Goal: Task Accomplishment & Management: Manage account settings

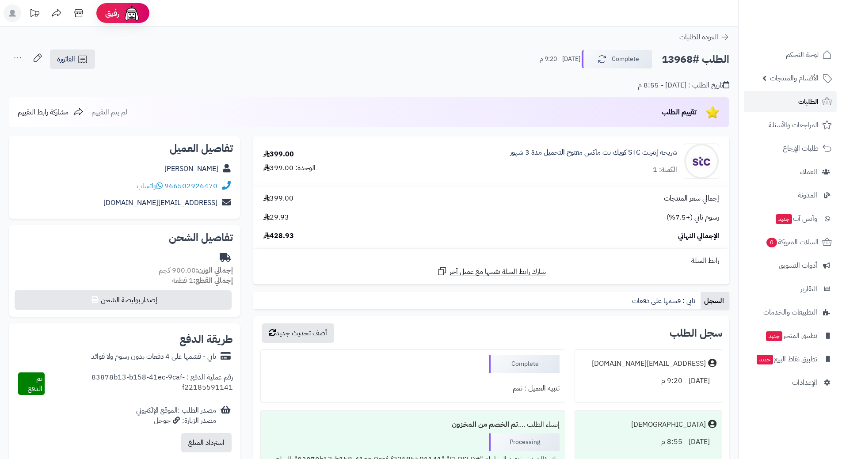
click at [765, 99] on link "الطلبات" at bounding box center [790, 101] width 93 height 21
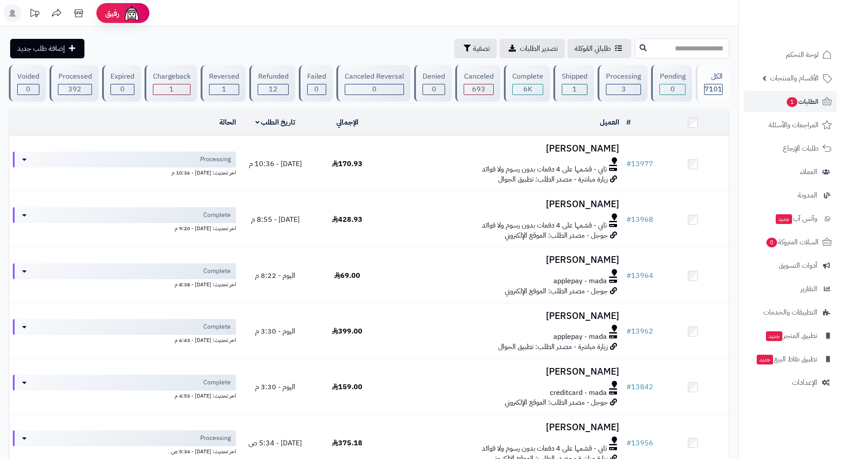
drag, startPoint x: 669, startPoint y: 50, endPoint x: 678, endPoint y: 47, distance: 8.9
click at [671, 49] on input "text" at bounding box center [681, 48] width 95 height 20
type input "*****"
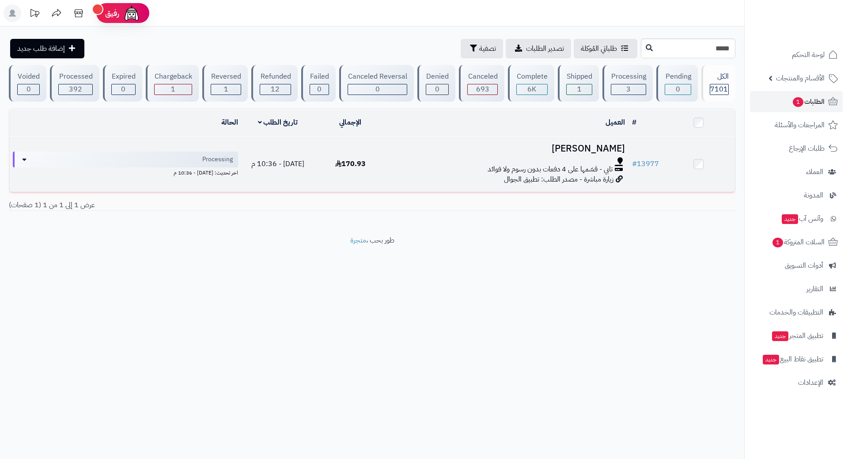
click at [556, 157] on div at bounding box center [508, 160] width 235 height 7
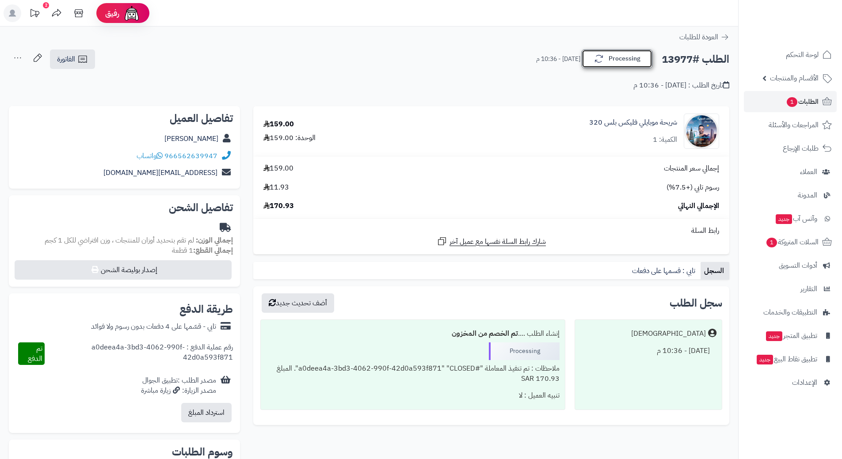
click at [615, 56] on button "Processing" at bounding box center [616, 58] width 71 height 19
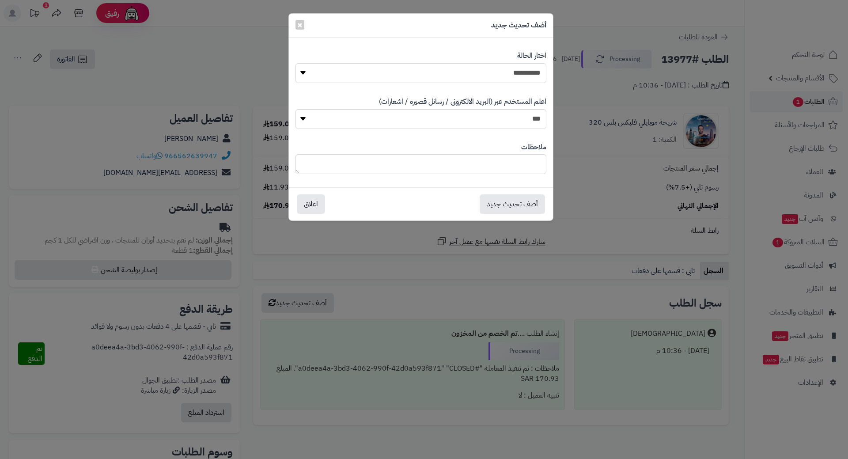
click at [525, 69] on select "**********" at bounding box center [421, 73] width 251 height 20
select select "*"
click at [296, 63] on select "**********" at bounding box center [421, 73] width 251 height 20
click at [527, 202] on button "أضف تحديث جديد" at bounding box center [512, 203] width 65 height 19
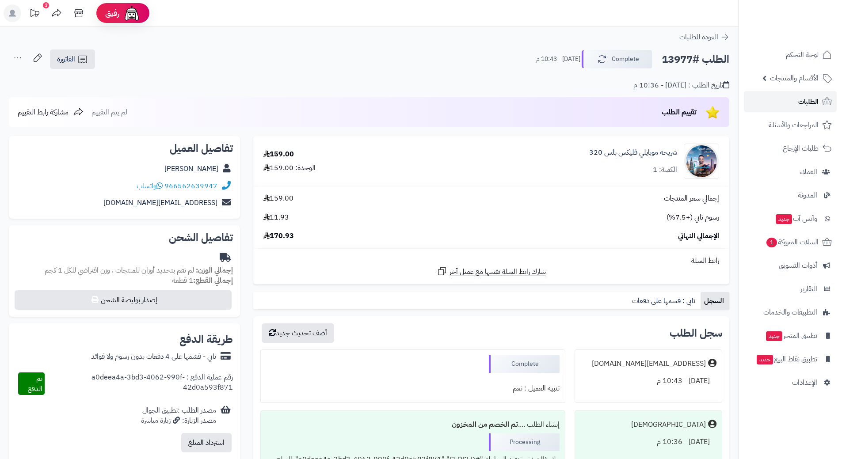
click at [792, 108] on link "الطلبات" at bounding box center [790, 101] width 93 height 21
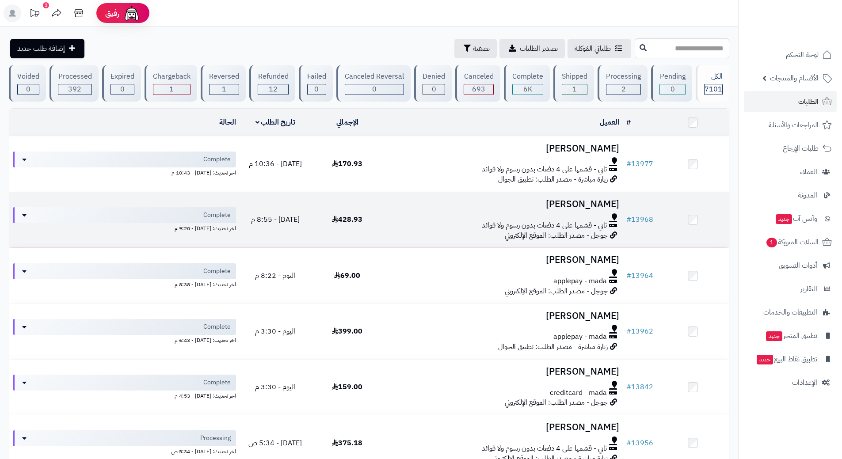
click at [540, 207] on h3 "[PERSON_NAME]" at bounding box center [503, 204] width 232 height 10
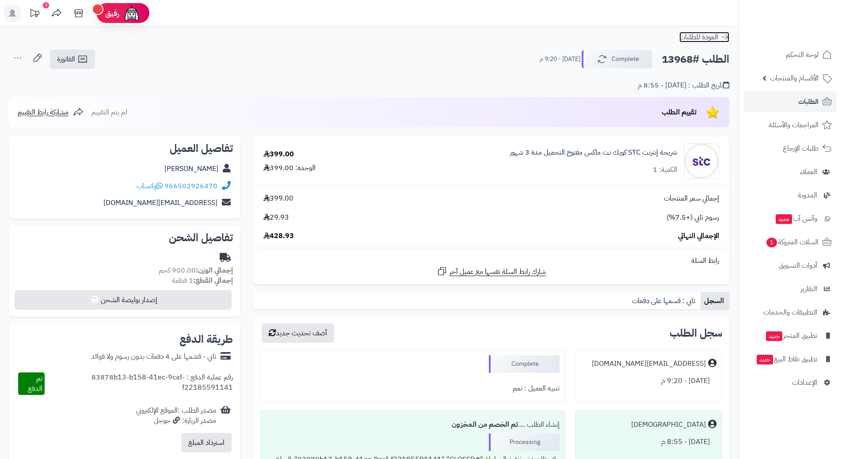
click at [724, 35] on icon at bounding box center [724, 37] width 9 height 9
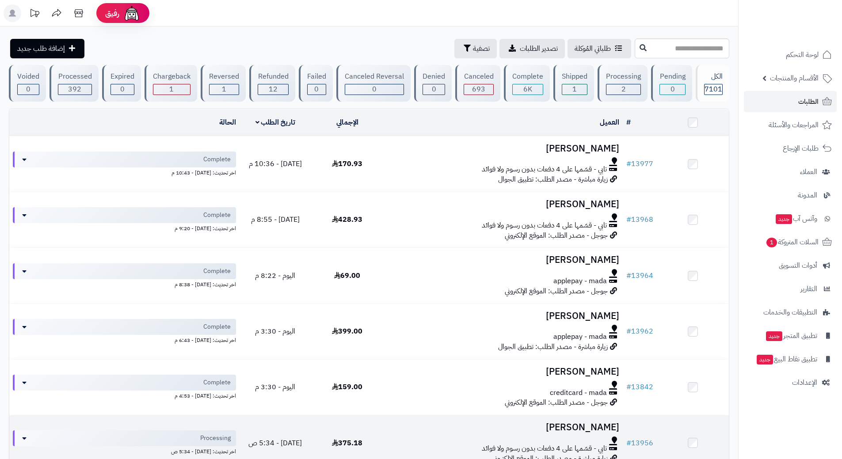
click at [476, 444] on div "تابي - قسّمها على 4 دفعات بدون رسوم ولا فوائد" at bounding box center [503, 449] width 232 height 10
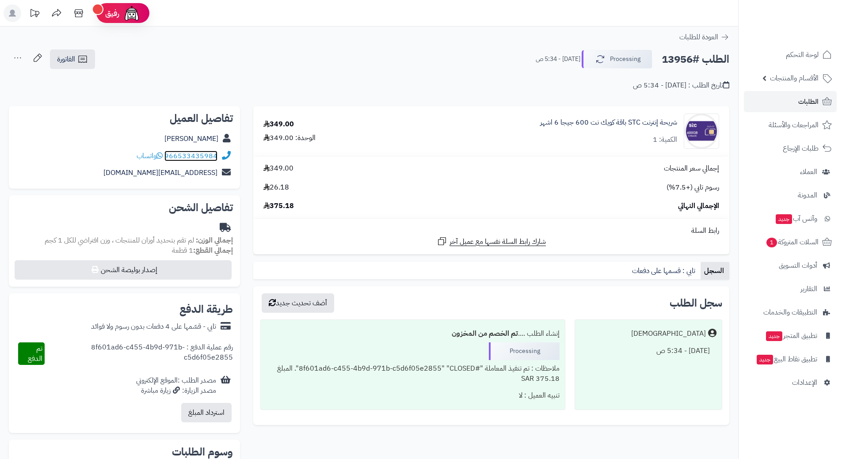
click at [191, 154] on link "966533435984" at bounding box center [190, 156] width 53 height 11
click at [723, 37] on icon at bounding box center [724, 36] width 7 height 5
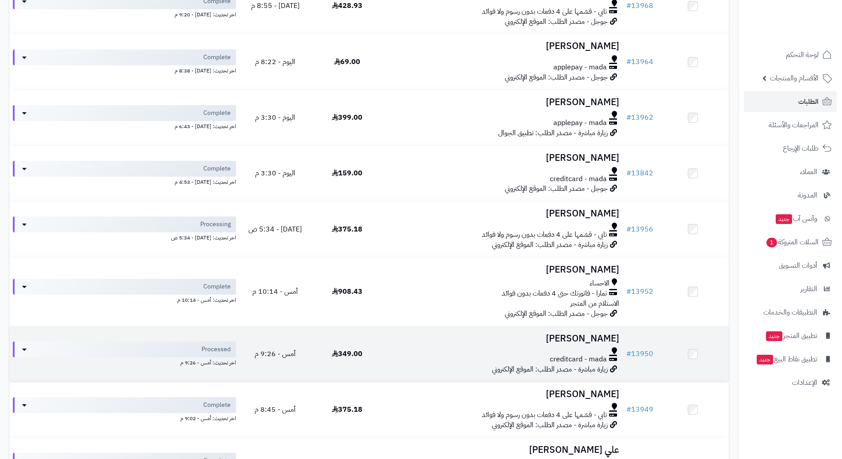
scroll to position [265, 0]
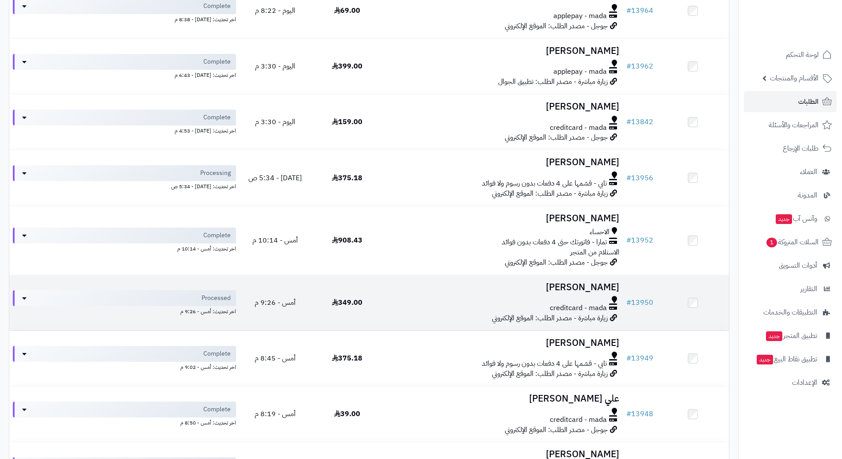
click at [387, 301] on div at bounding box center [503, 299] width 232 height 7
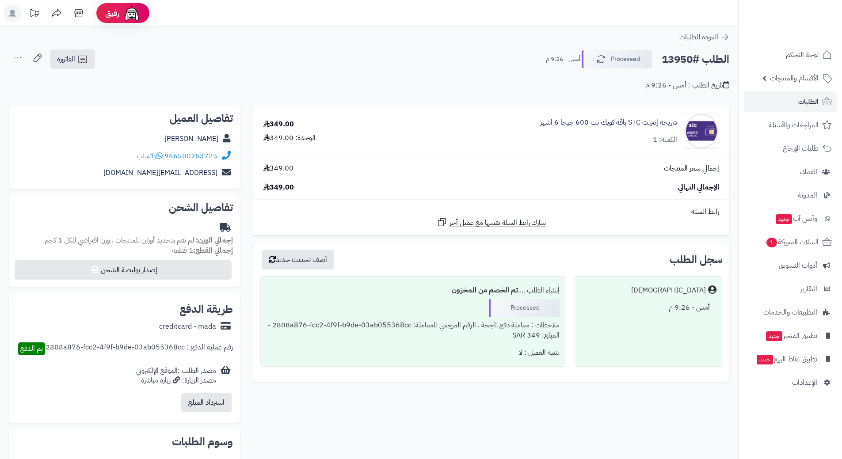
click at [225, 156] on icon at bounding box center [225, 156] width 11 height 10
click at [221, 154] on icon at bounding box center [225, 156] width 11 height 10
click at [210, 154] on link "966500253725" at bounding box center [190, 156] width 53 height 11
click at [774, 101] on link "الطلبات" at bounding box center [790, 101] width 93 height 21
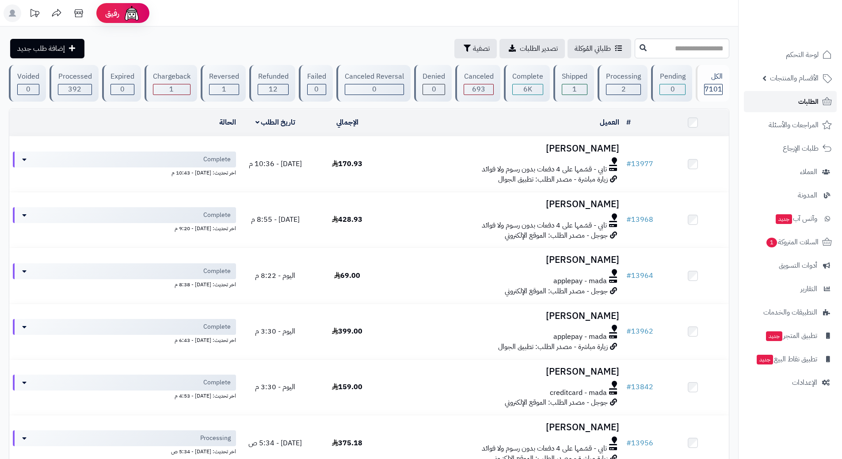
click at [802, 98] on span "الطلبات" at bounding box center [808, 101] width 20 height 12
click at [790, 25] on img at bounding box center [808, 34] width 52 height 19
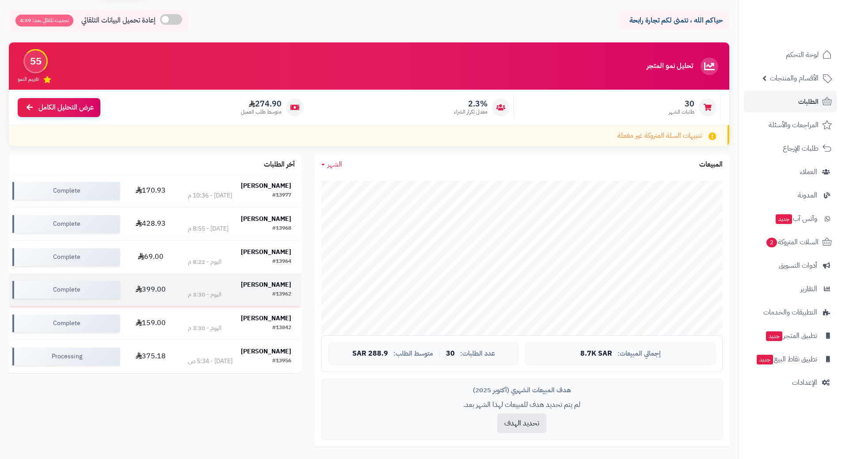
scroll to position [44, 0]
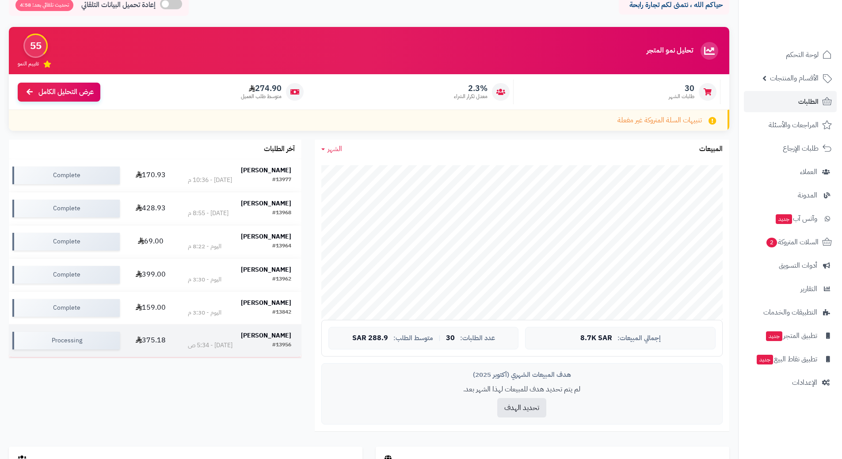
click at [260, 334] on strong "سعد الخثعمي" at bounding box center [266, 335] width 50 height 9
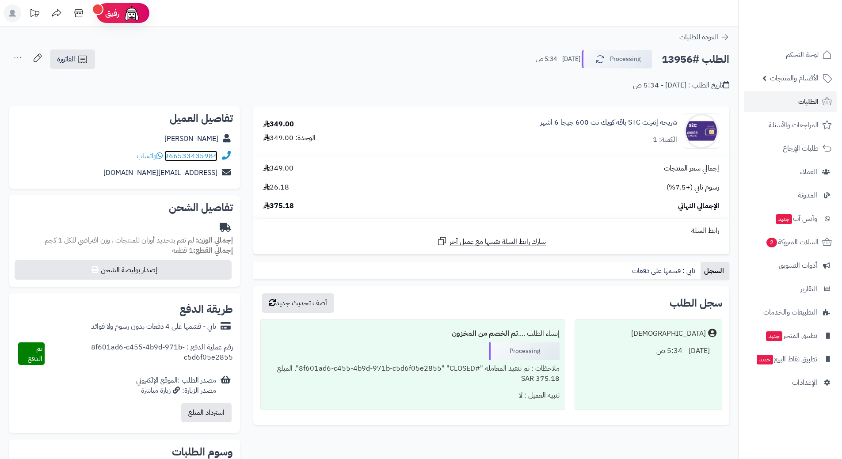
click at [177, 155] on link "966533435984" at bounding box center [190, 156] width 53 height 11
